Goal: Task Accomplishment & Management: Manage account settings

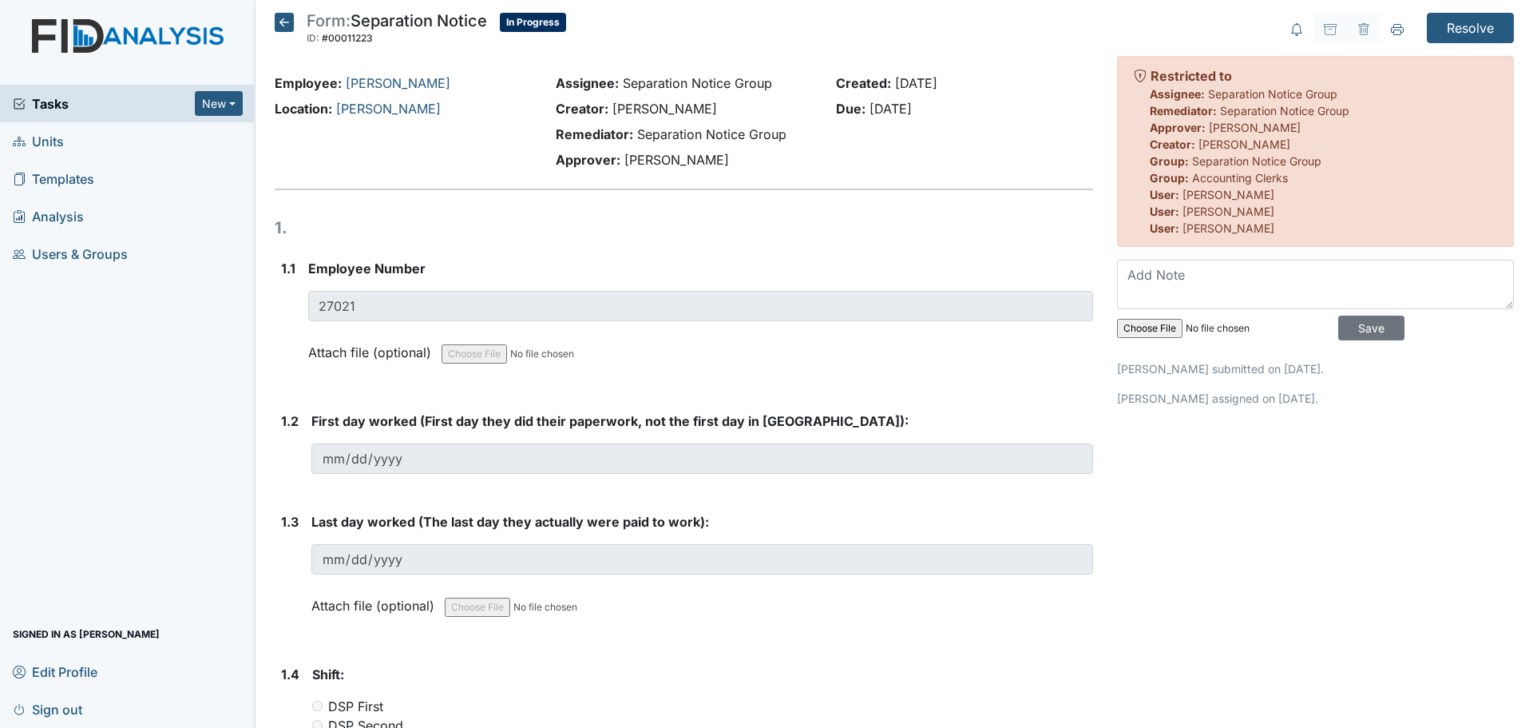
click at [287, 18] on icon at bounding box center [284, 22] width 19 height 19
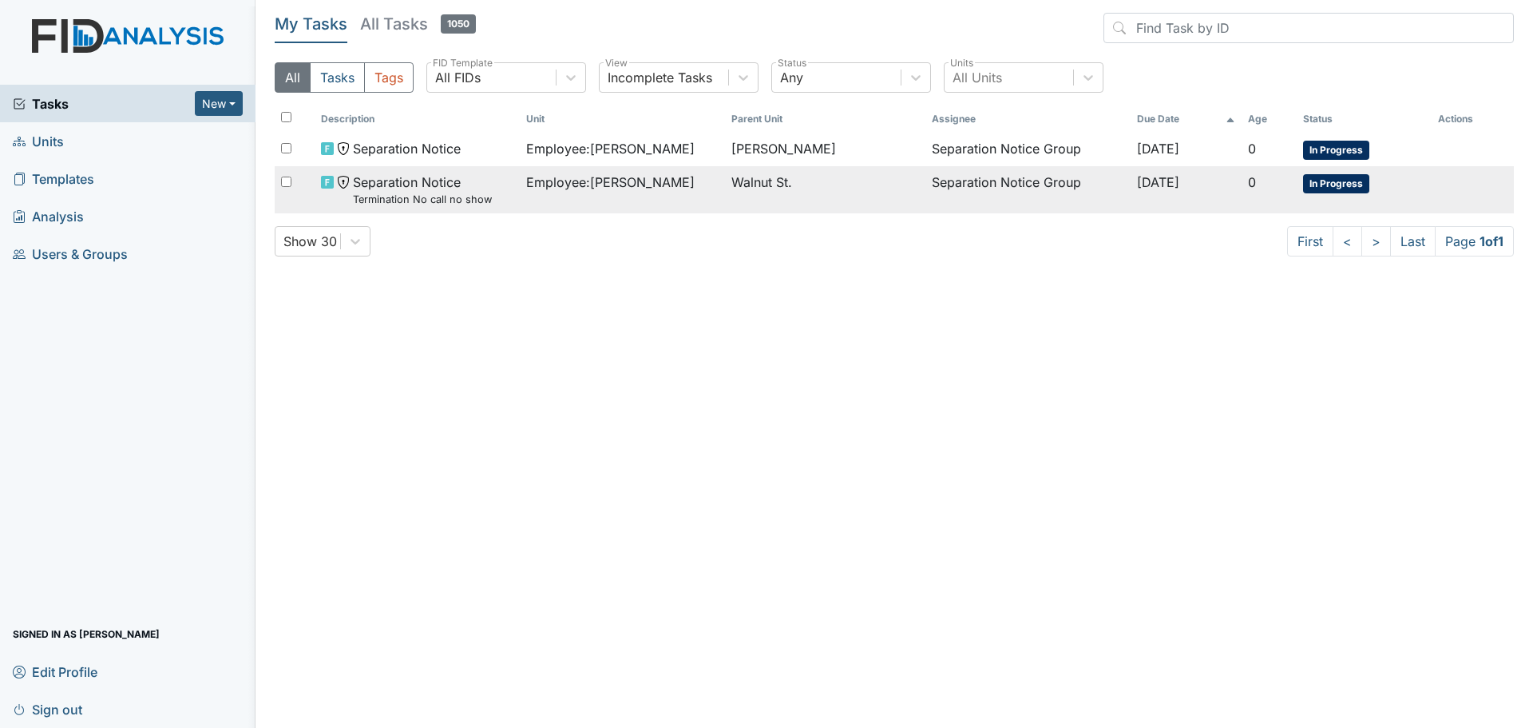
click at [645, 184] on span "Employee : Darden, Kailla" at bounding box center [610, 182] width 169 height 19
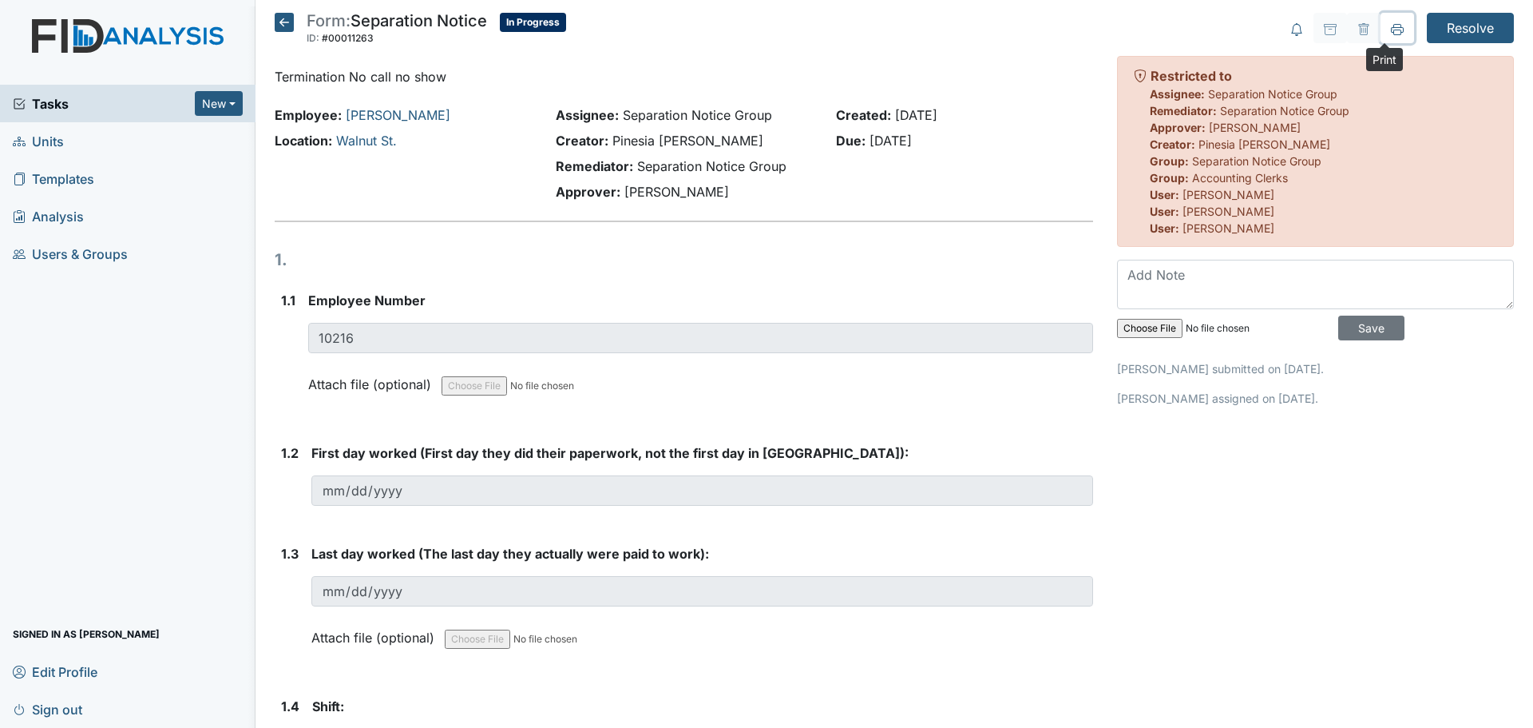
drag, startPoint x: 1386, startPoint y: 28, endPoint x: 1171, endPoint y: 630, distance: 639.4
click at [1391, 28] on icon at bounding box center [1397, 29] width 13 height 13
click at [288, 29] on icon at bounding box center [284, 22] width 19 height 19
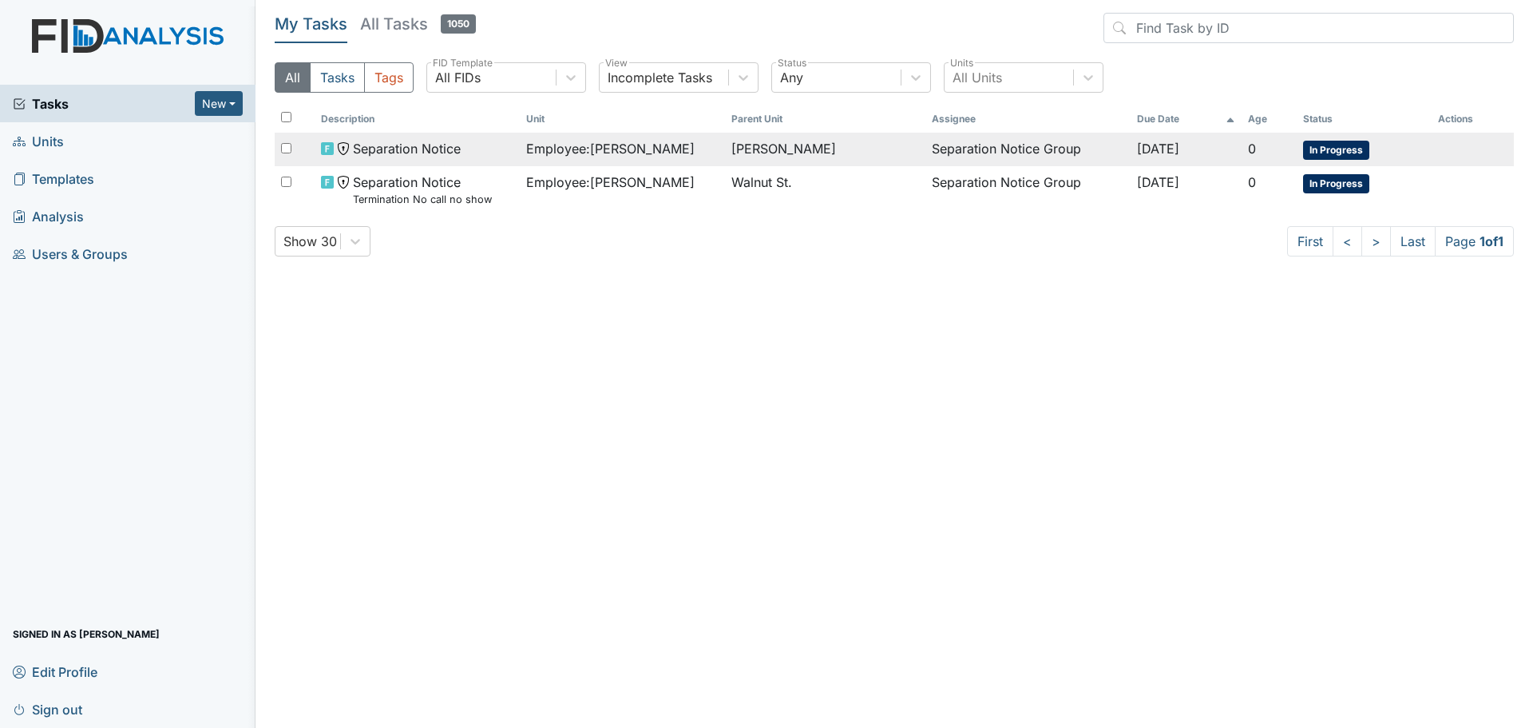
click at [621, 152] on span "Employee : McGee, Ebony" at bounding box center [610, 148] width 169 height 19
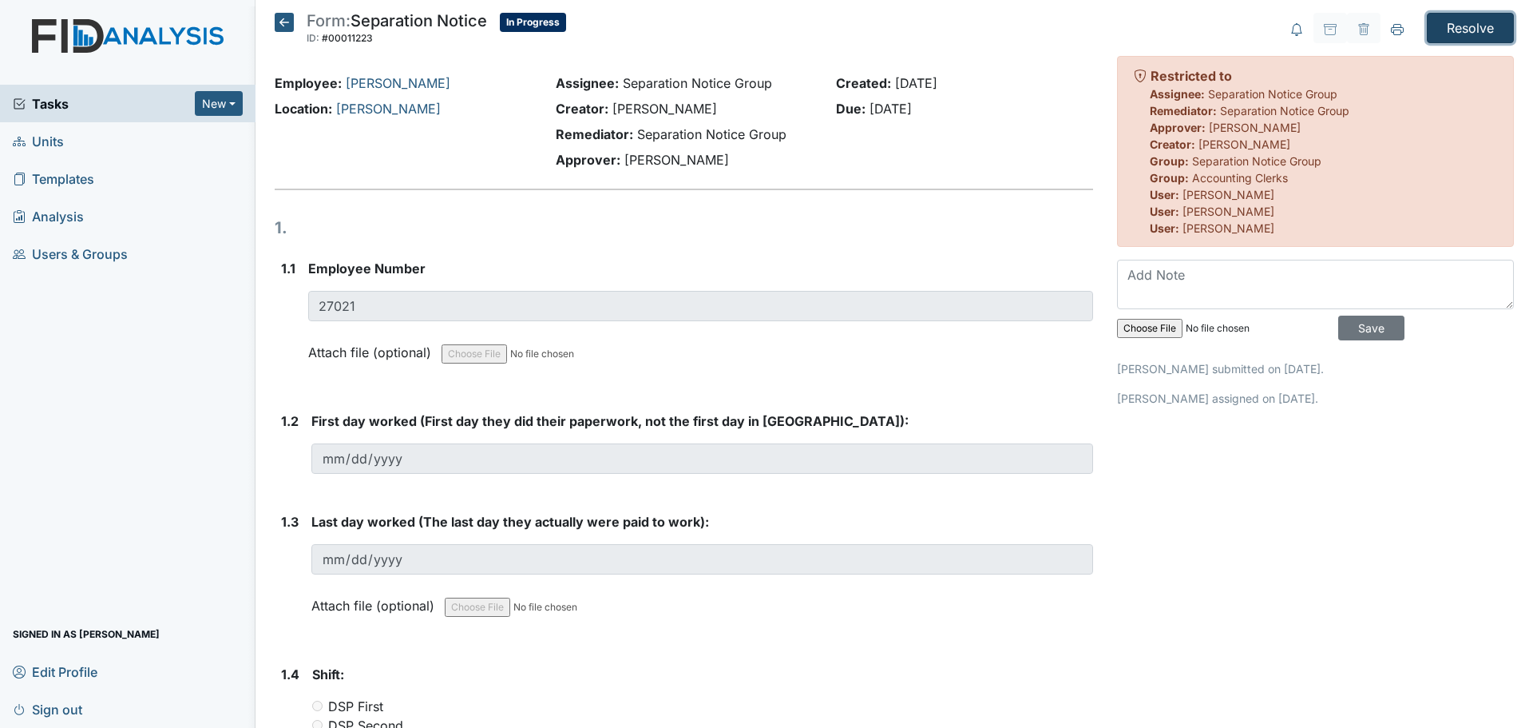
click at [1466, 28] on input "Resolve" at bounding box center [1470, 28] width 87 height 30
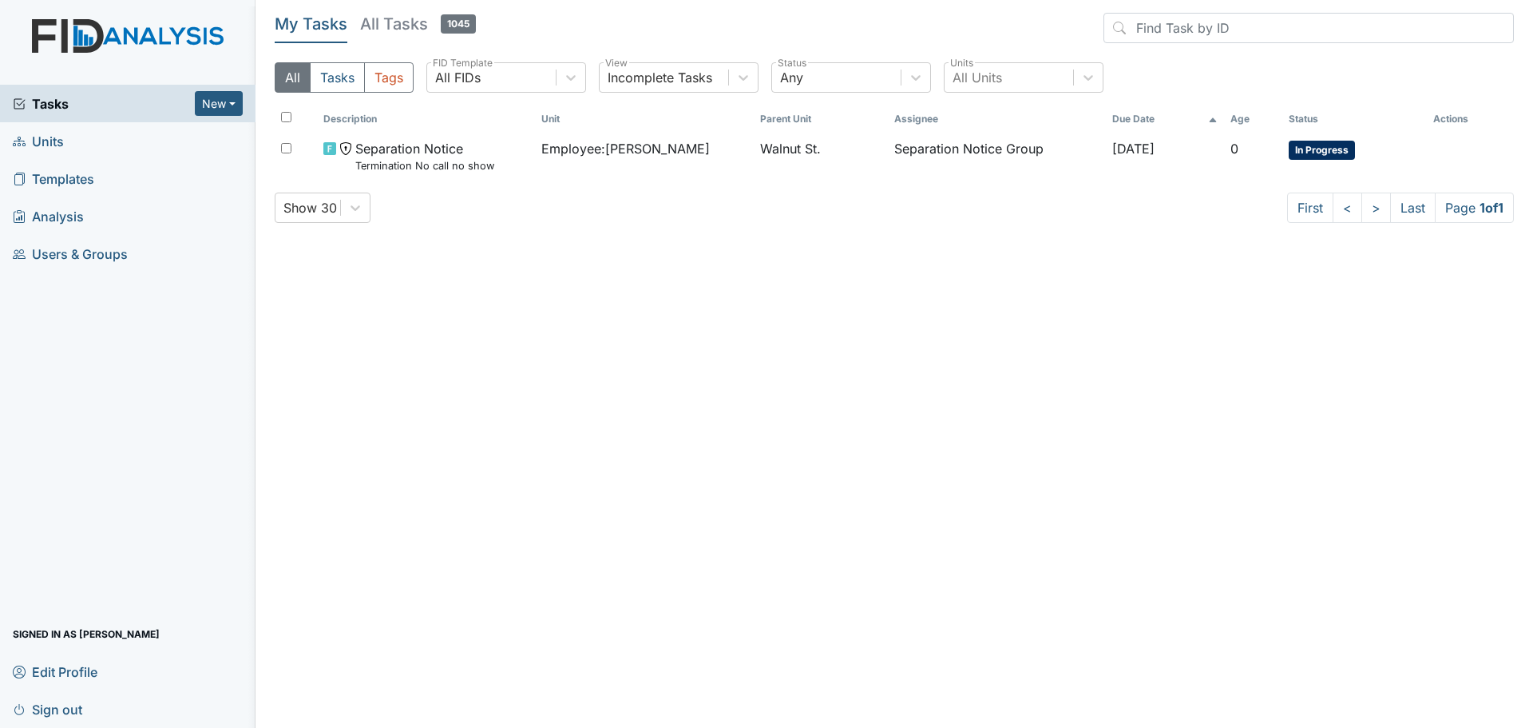
click at [391, 22] on h5 "All Tasks 1045" at bounding box center [418, 24] width 116 height 22
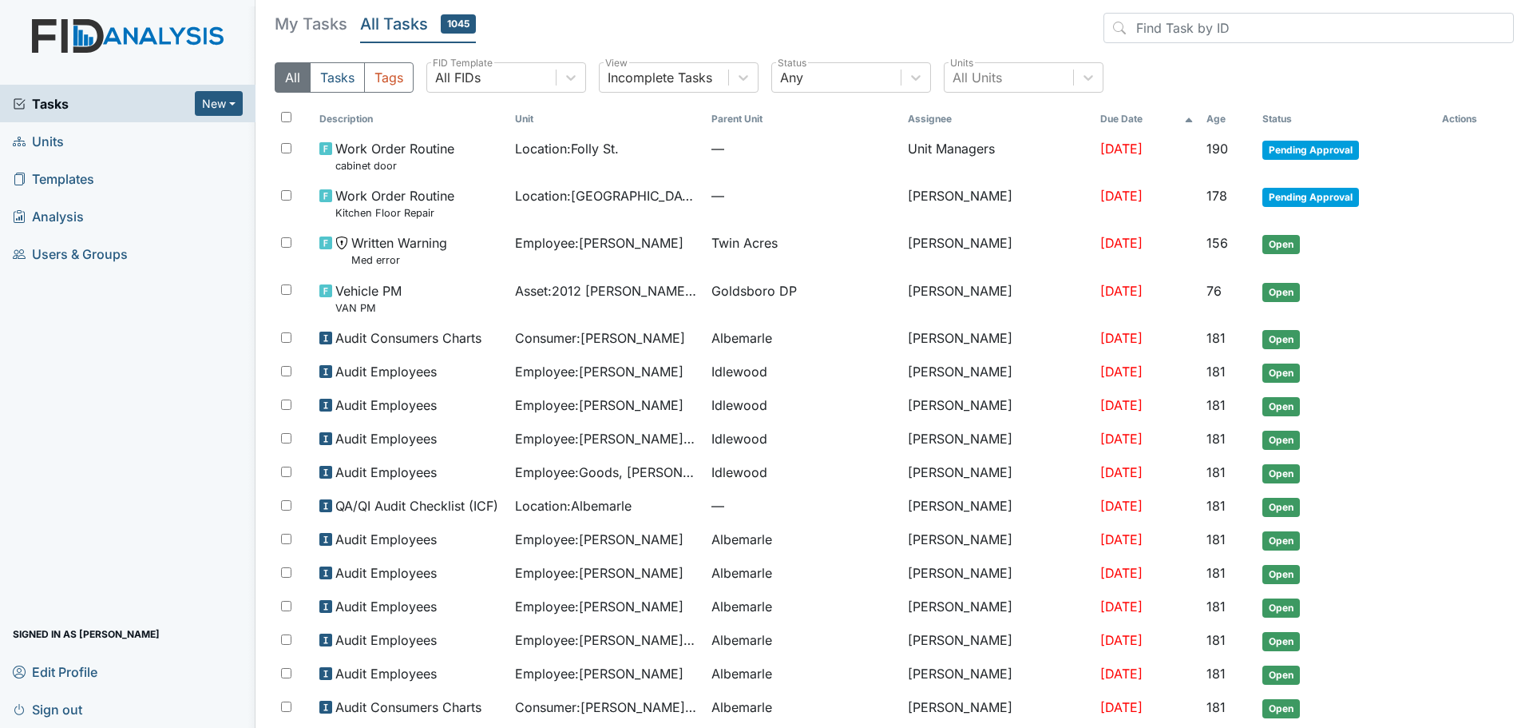
click at [63, 147] on span "Units" at bounding box center [38, 141] width 51 height 25
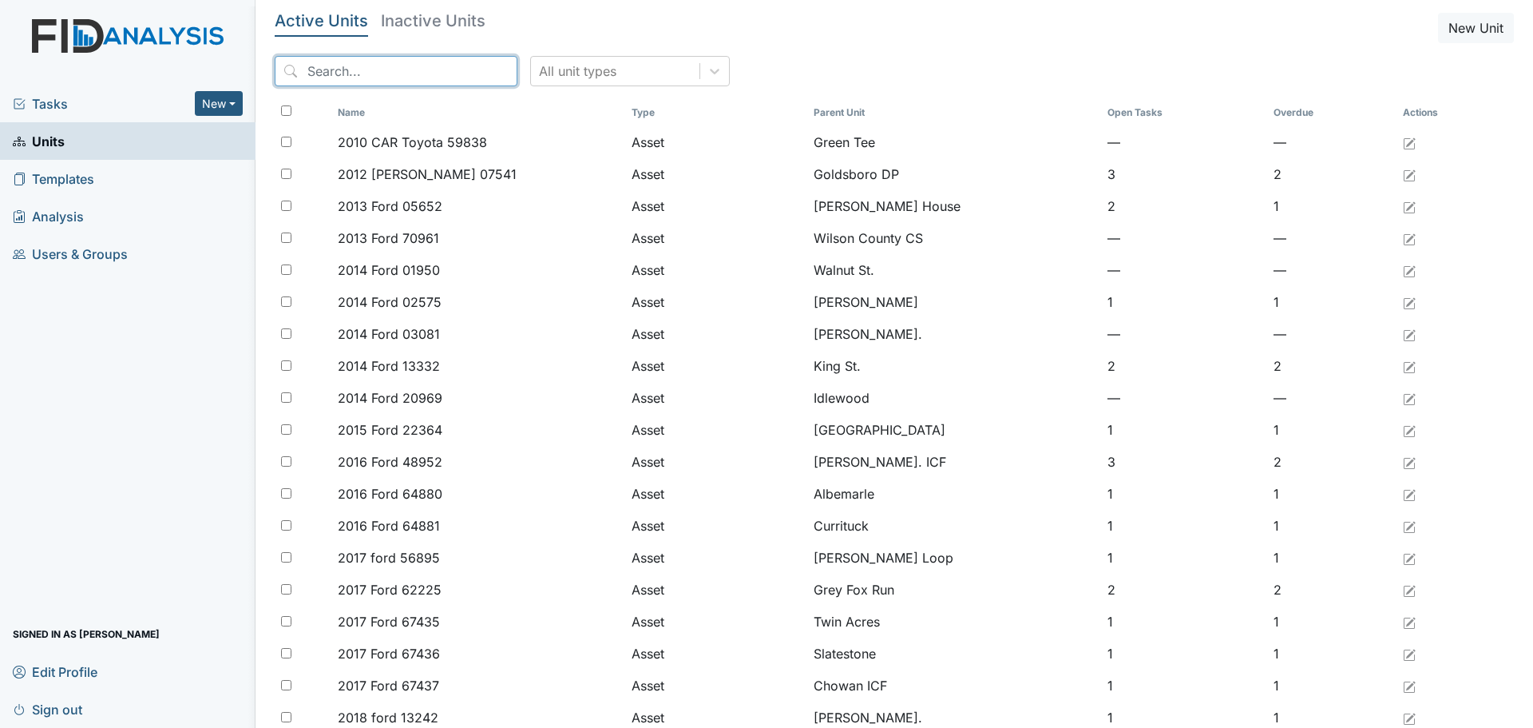
click at [426, 66] on input "search" at bounding box center [396, 71] width 243 height 30
type input "WINSLOW"
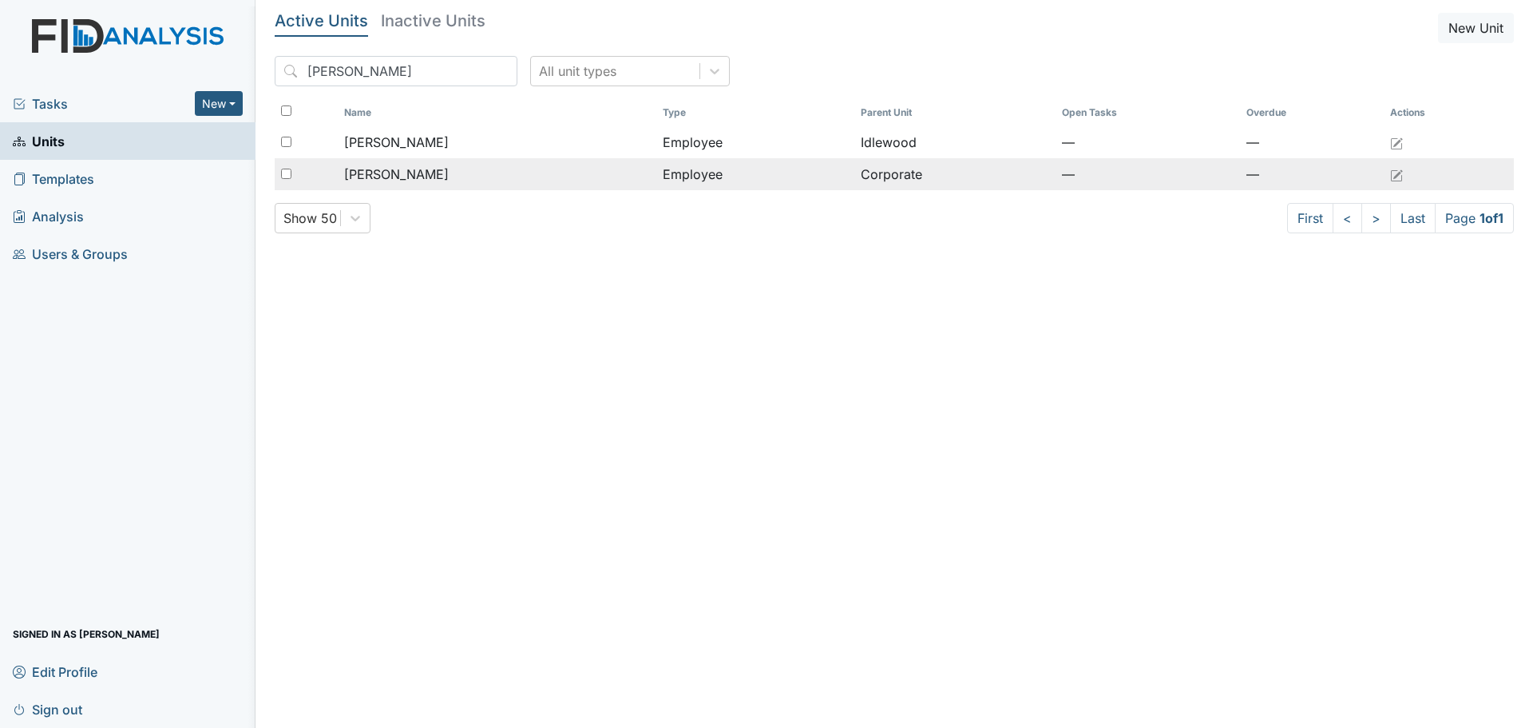
click at [416, 177] on span "[PERSON_NAME]" at bounding box center [396, 174] width 105 height 19
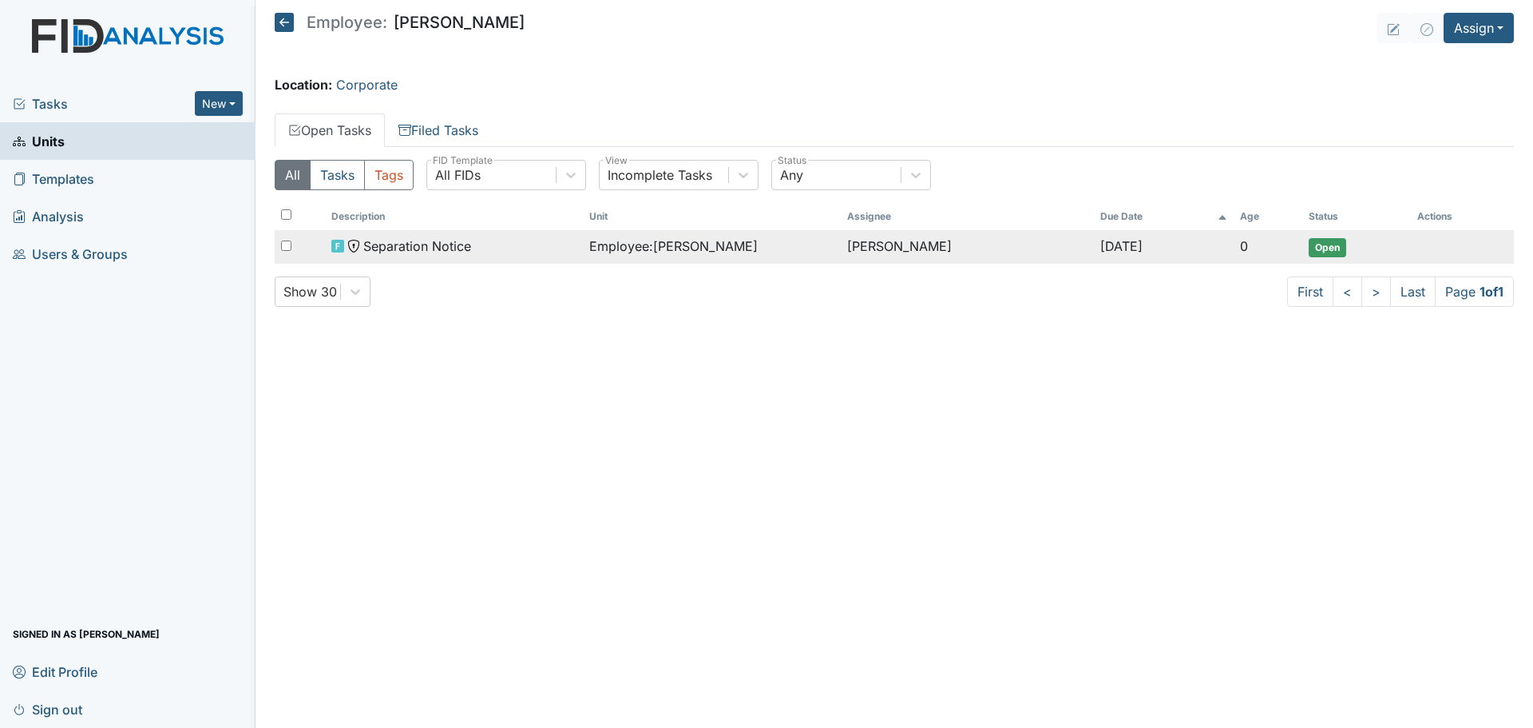
click at [664, 249] on span "Employee : [GEOGRAPHIC_DATA][PERSON_NAME]" at bounding box center [673, 245] width 169 height 19
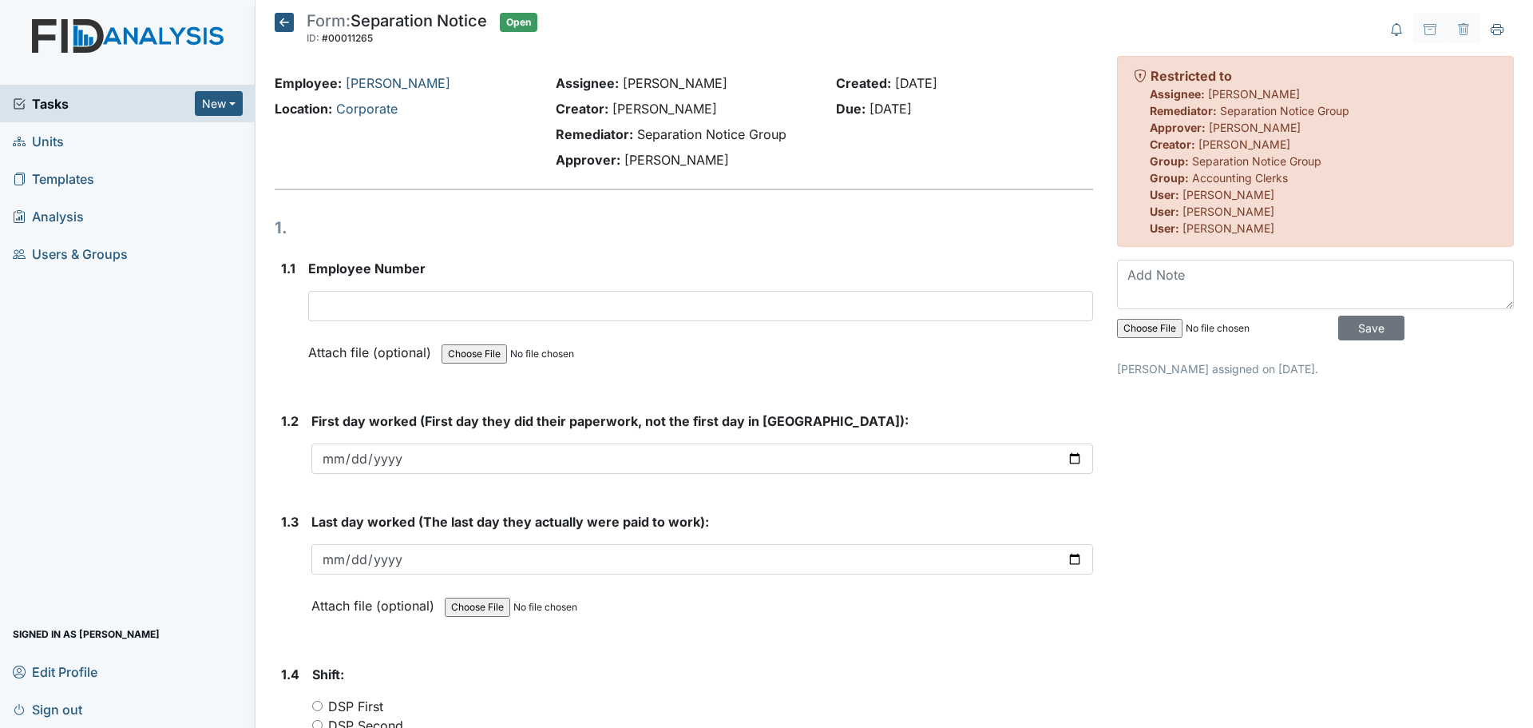
click at [53, 106] on span "Tasks" at bounding box center [104, 103] width 182 height 19
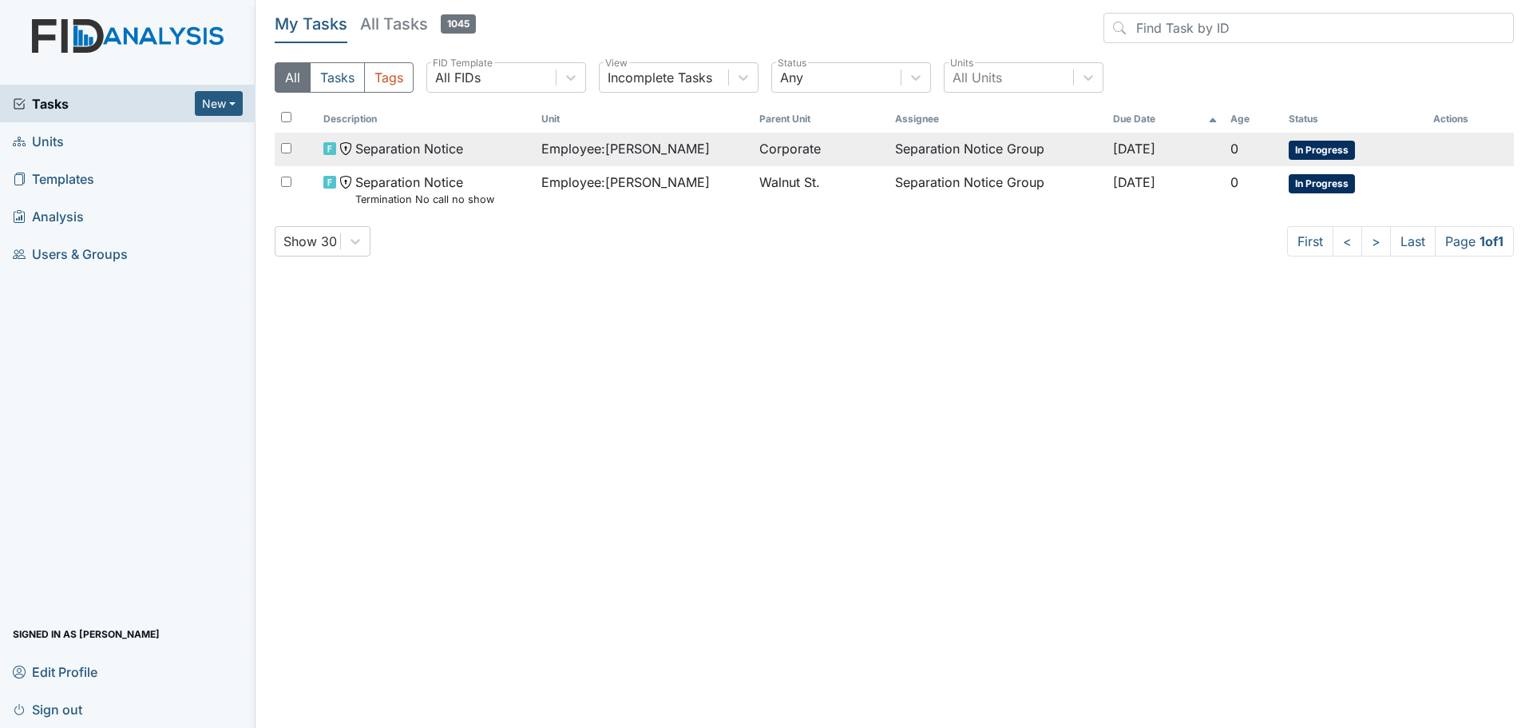
click at [653, 150] on span "Employee : [GEOGRAPHIC_DATA][PERSON_NAME]" at bounding box center [626, 148] width 169 height 19
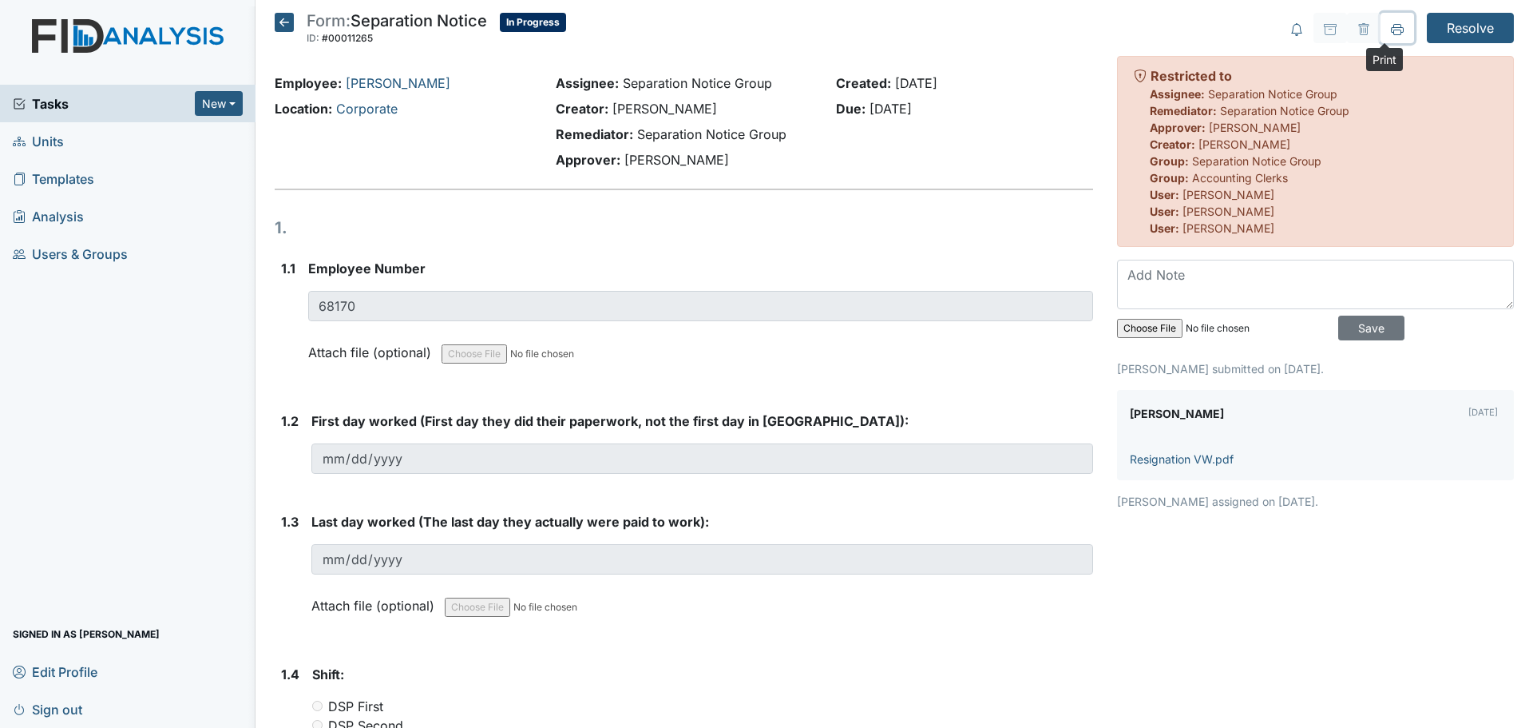
drag, startPoint x: 1390, startPoint y: 28, endPoint x: 1177, endPoint y: 629, distance: 637.1
click at [1391, 27] on icon at bounding box center [1397, 29] width 13 height 13
click at [284, 22] on icon at bounding box center [284, 22] width 19 height 19
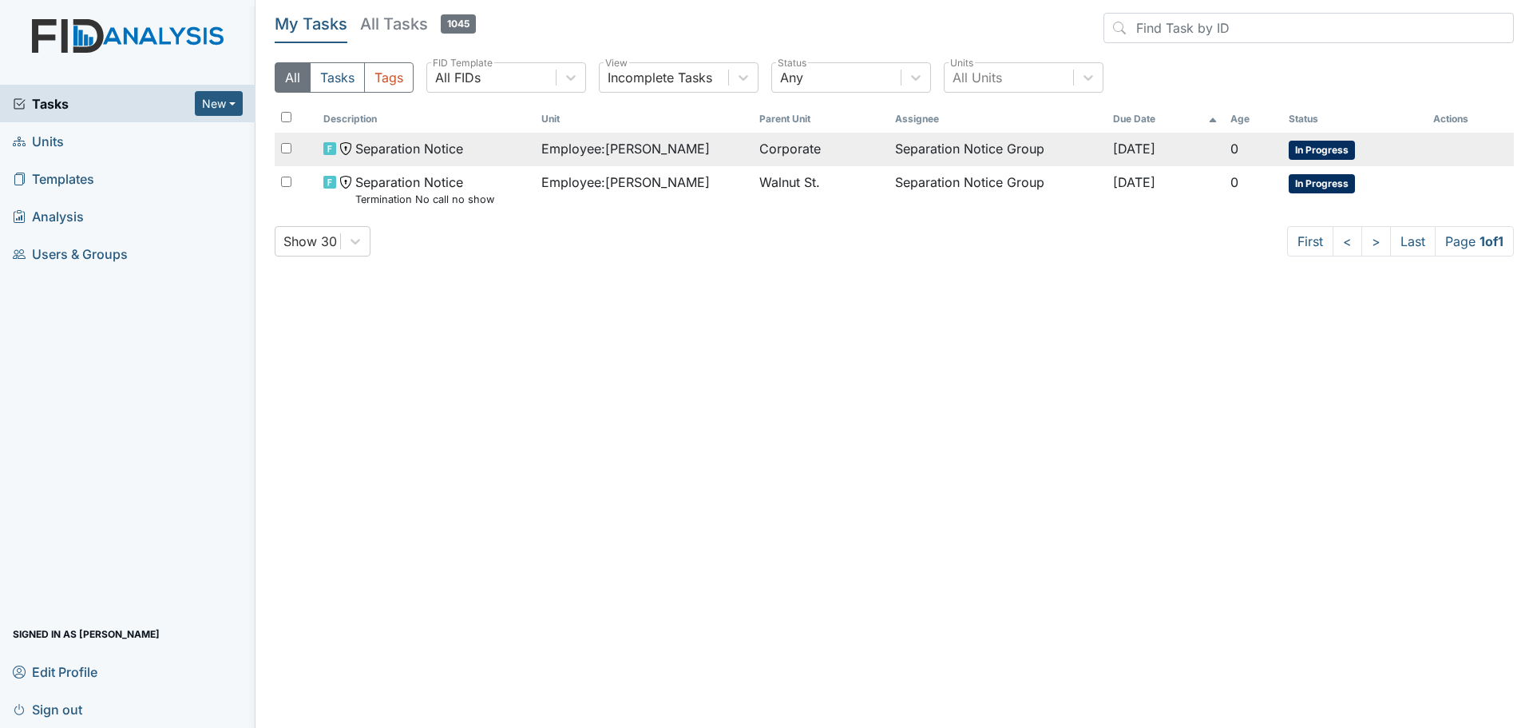
click at [577, 157] on span "Employee : [GEOGRAPHIC_DATA][PERSON_NAME]" at bounding box center [626, 148] width 169 height 19
